Goal: Information Seeking & Learning: Learn about a topic

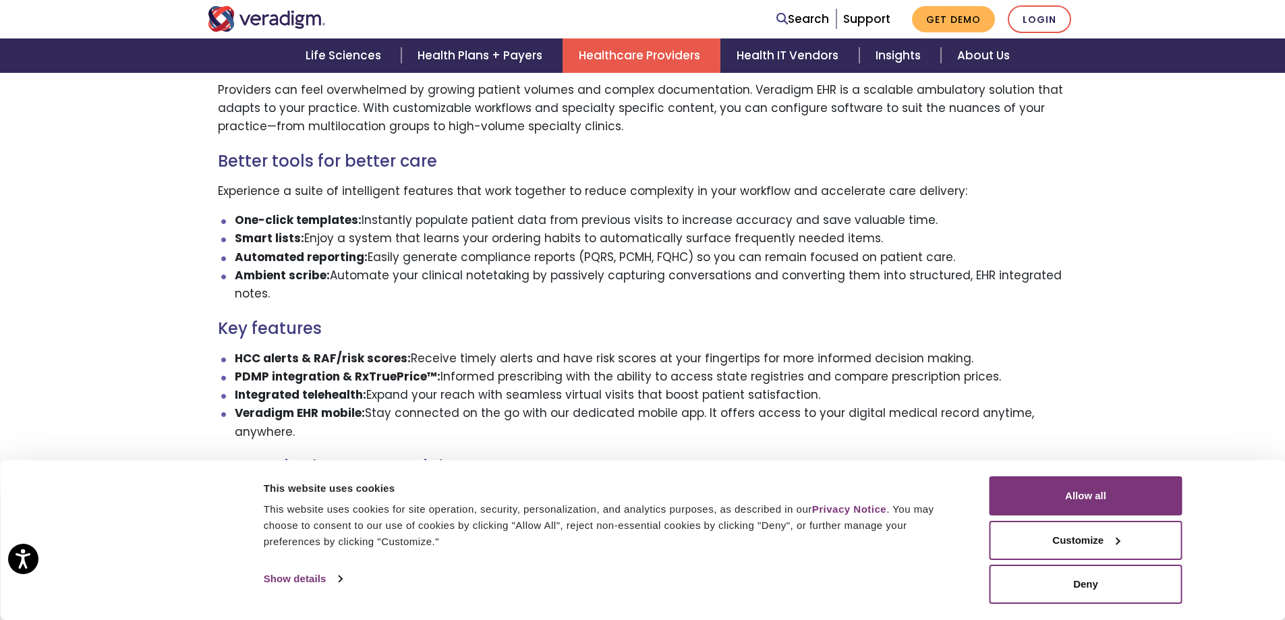
scroll to position [1742, 0]
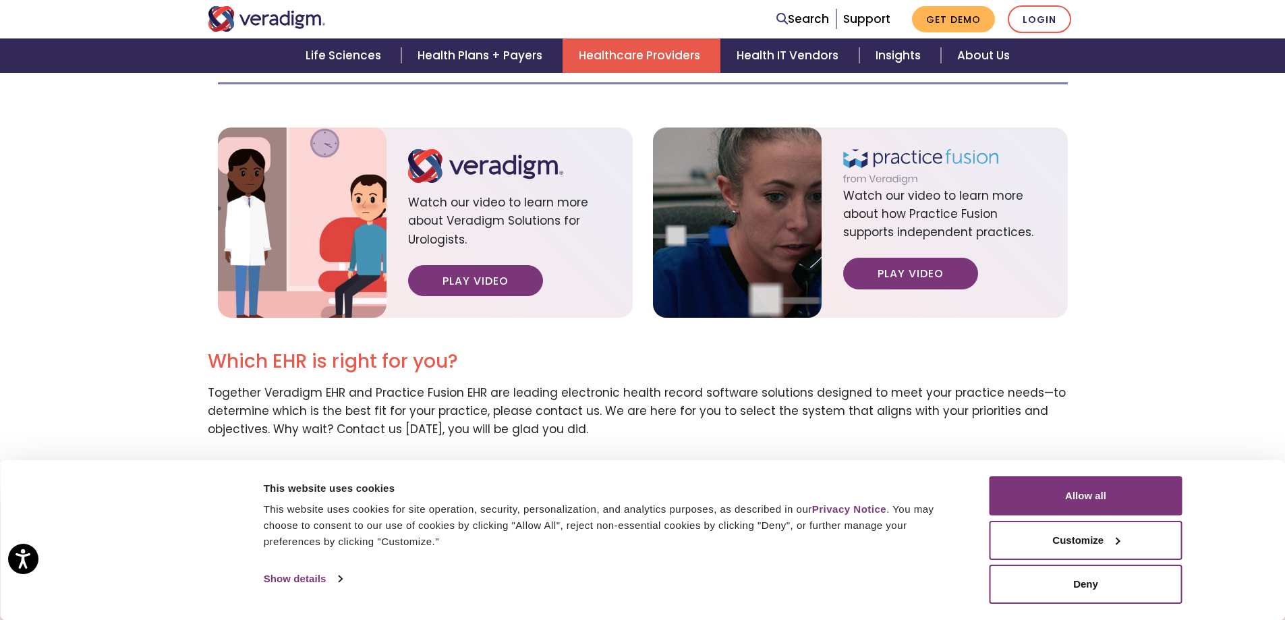
click at [1098, 472] on div "Consent Details [#IABV2SETTINGS#] About This website uses cookies This website …" at bounding box center [642, 540] width 1285 height 160
click at [1096, 484] on button "Allow all" at bounding box center [1086, 495] width 193 height 39
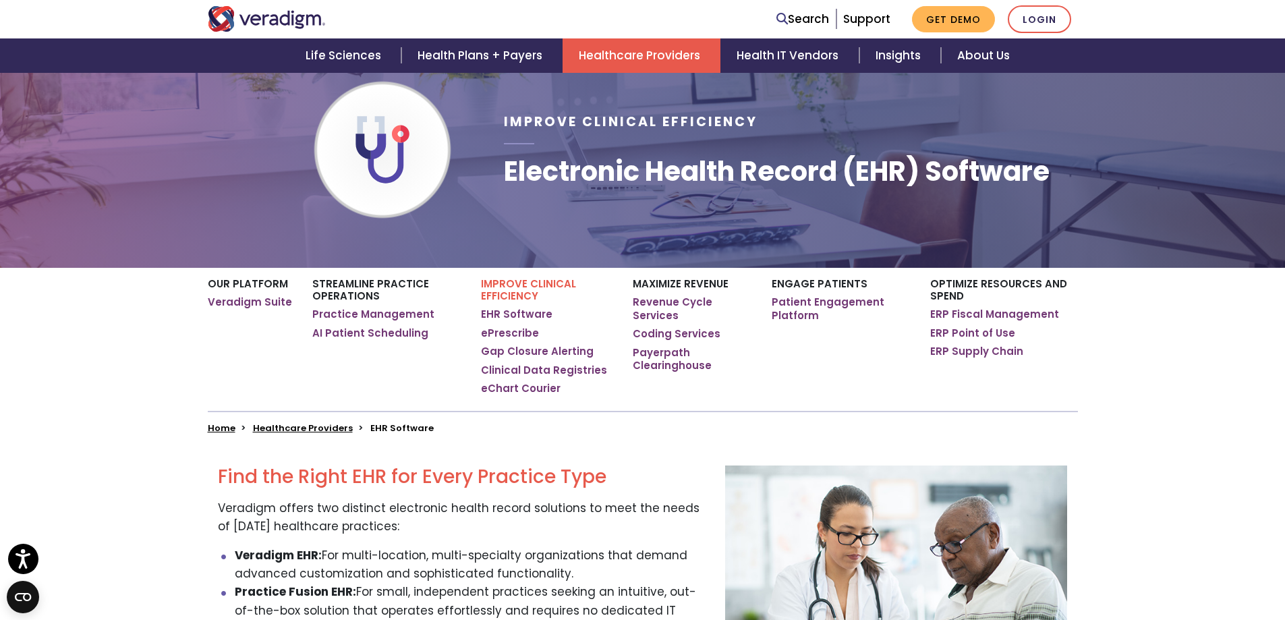
scroll to position [0, 0]
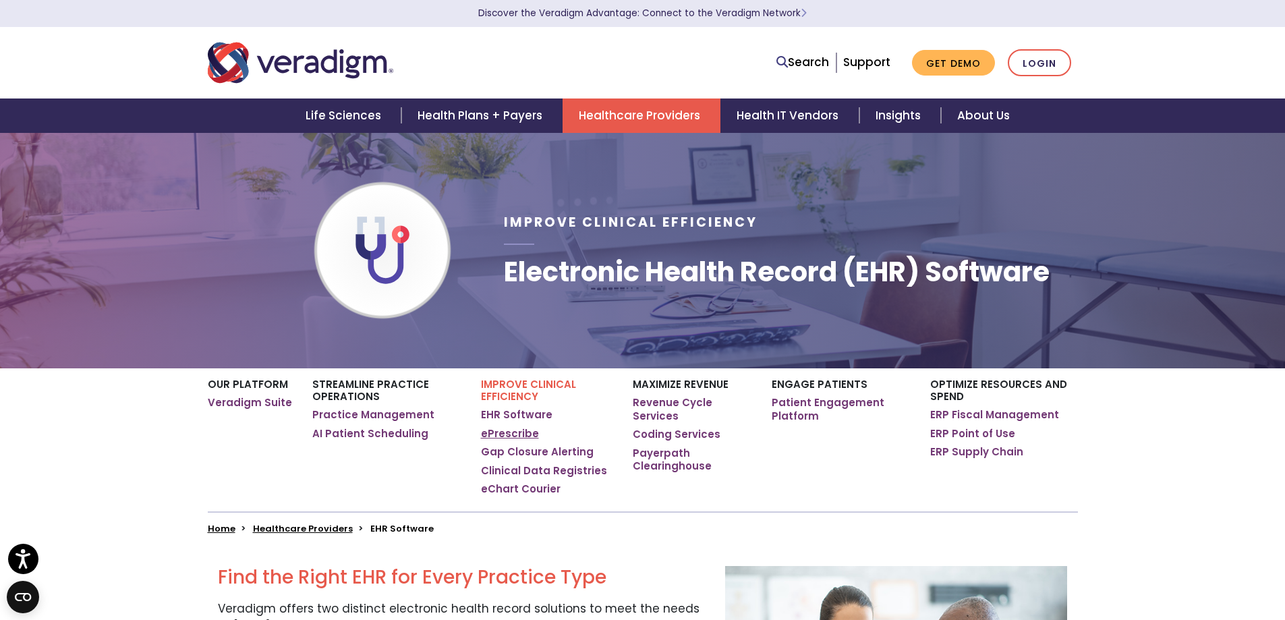
click at [497, 433] on link "ePrescribe" at bounding box center [510, 433] width 58 height 13
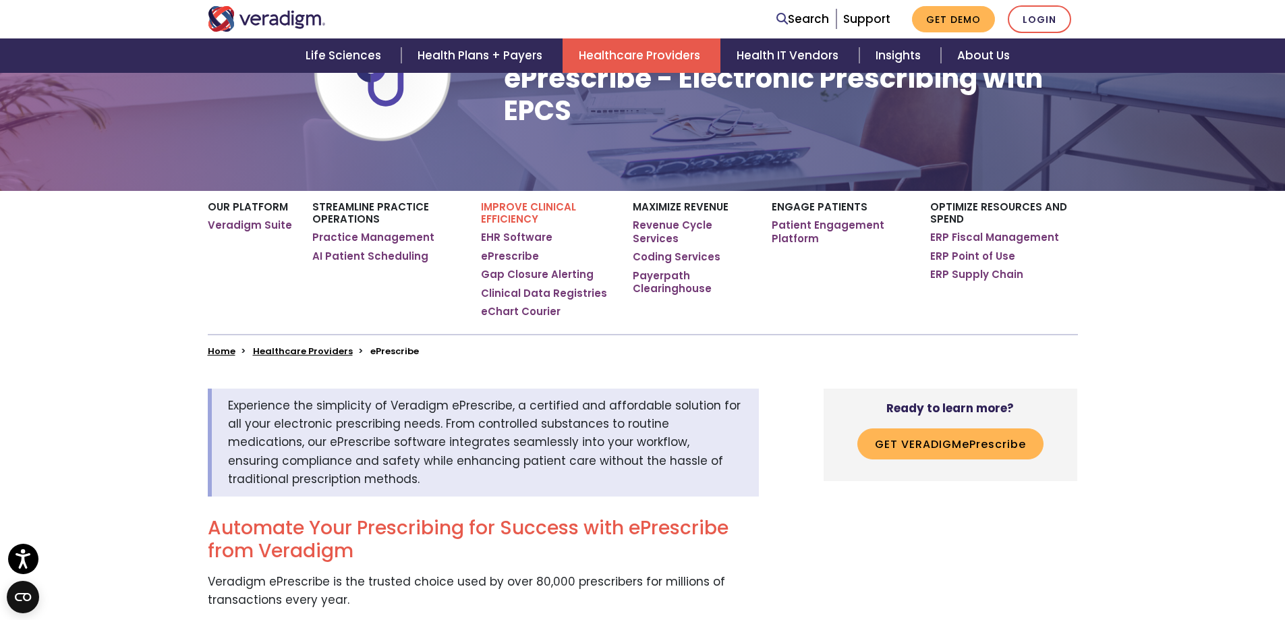
scroll to position [270, 0]
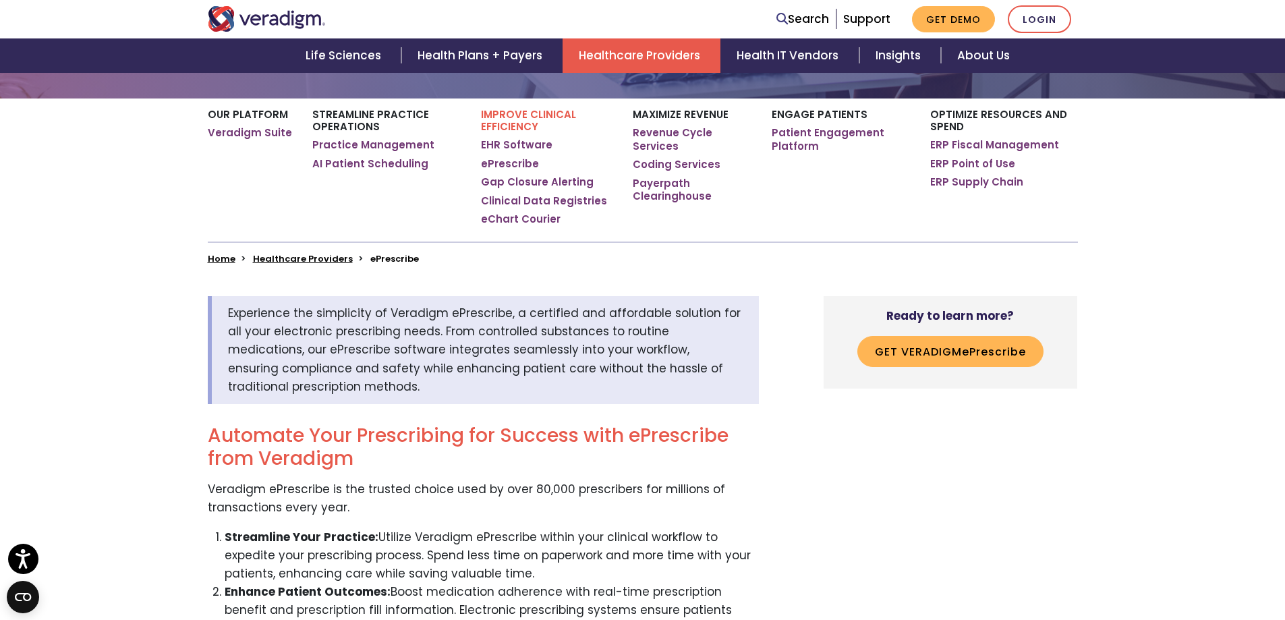
click at [389, 257] on li "ePrescribe" at bounding box center [394, 258] width 49 height 13
copy link "ePrescribe"
